Goal: Task Accomplishment & Management: Use online tool/utility

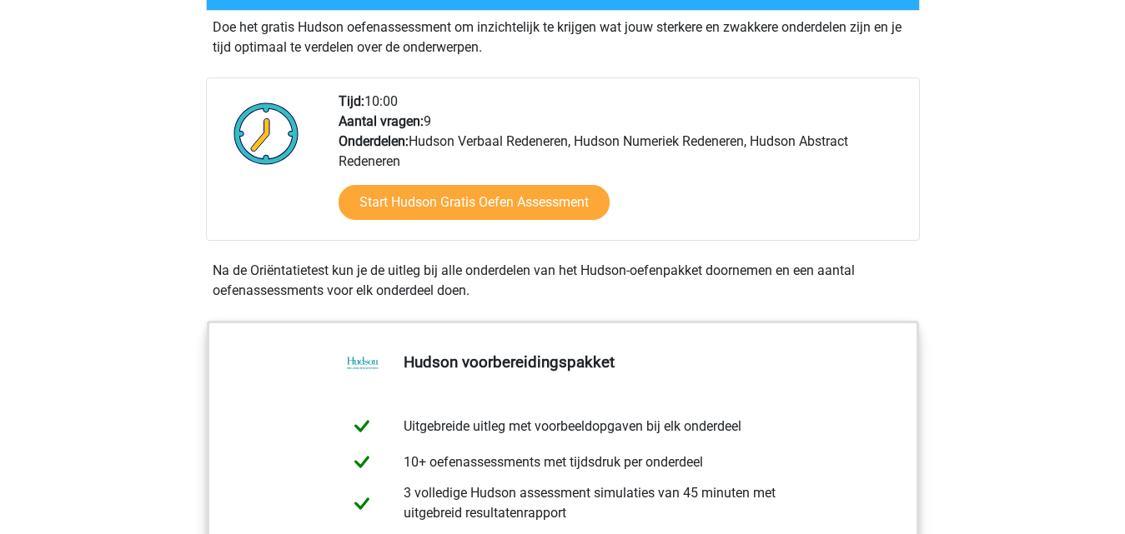
scroll to position [333, 0]
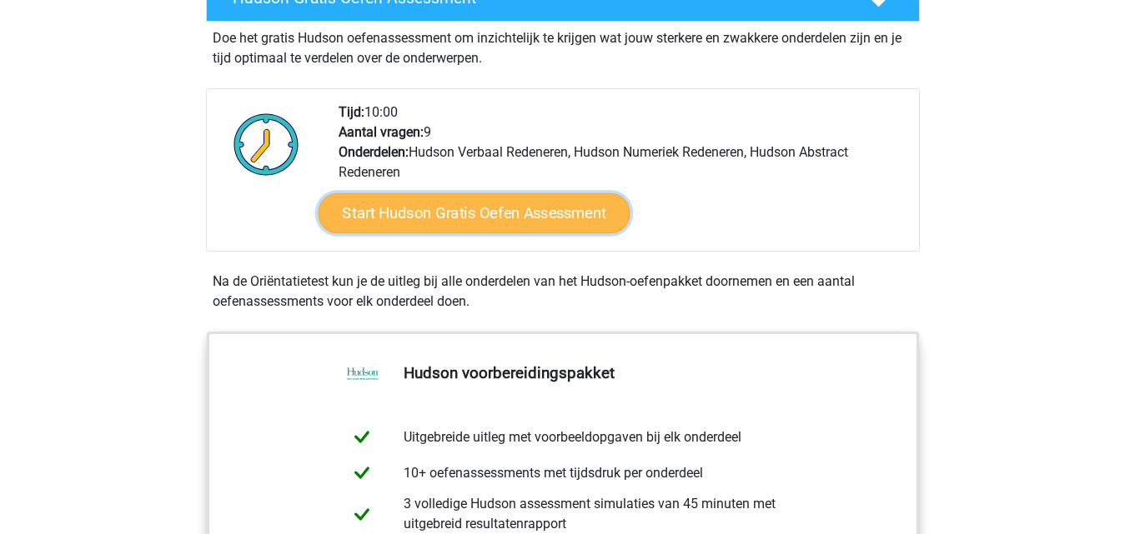
click at [483, 217] on link "Start Hudson Gratis Oefen Assessment" at bounding box center [474, 213] width 312 height 40
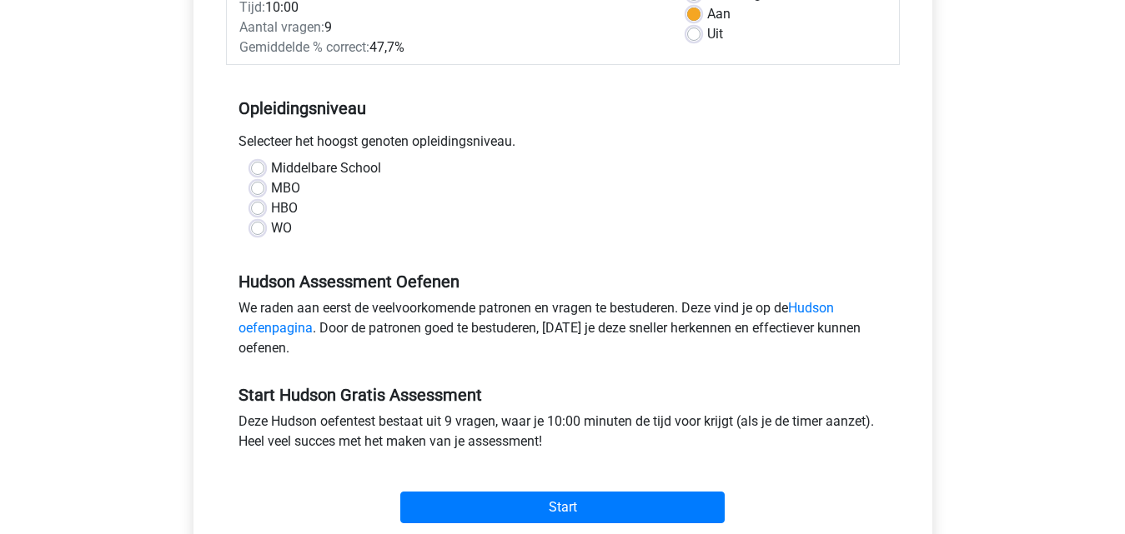
scroll to position [250, 0]
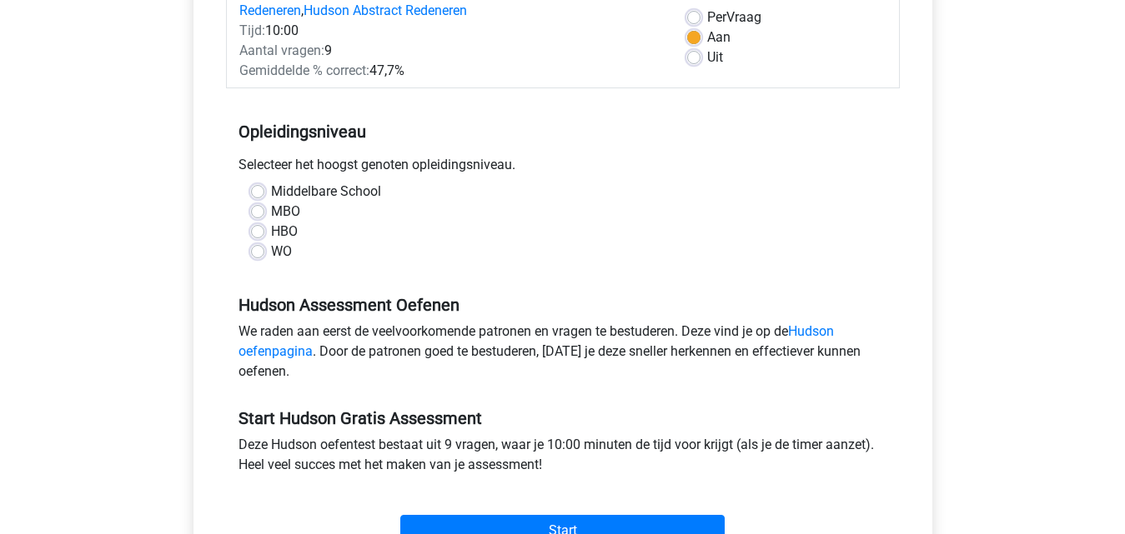
click at [271, 212] on label "MBO" at bounding box center [285, 212] width 29 height 20
click at [255, 212] on input "MBO" at bounding box center [257, 210] width 13 height 17
radio input "true"
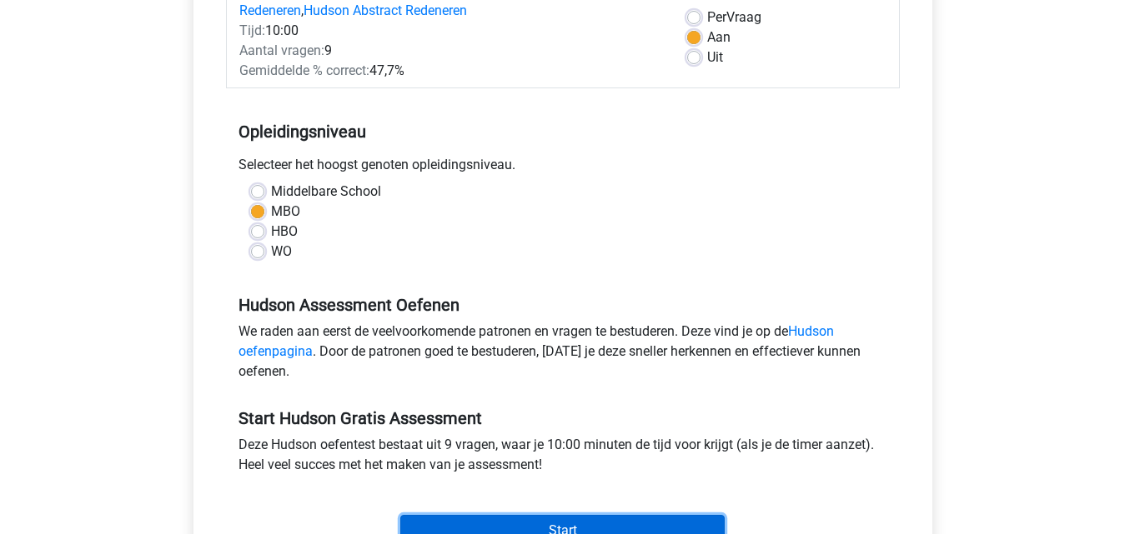
click at [552, 522] on input "Start" at bounding box center [562, 531] width 324 height 32
